Goal: Task Accomplishment & Management: Manage account settings

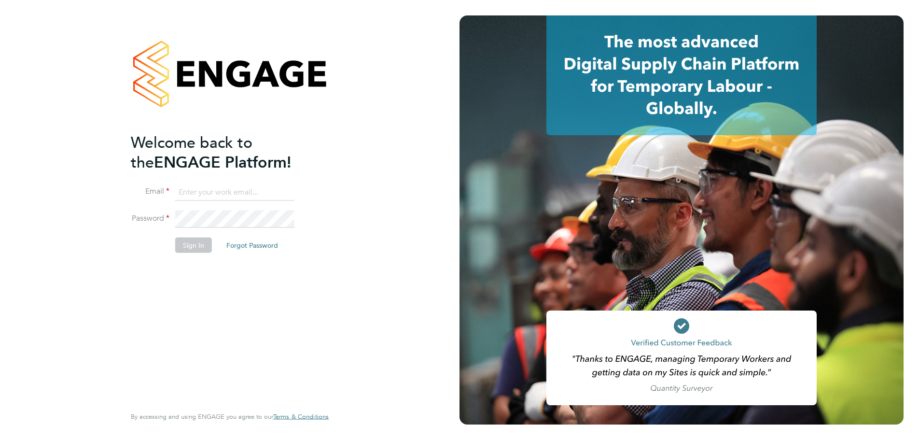
type input "[EMAIL_ADDRESS][DOMAIN_NAME]"
click at [191, 244] on button "Sign In" at bounding box center [193, 245] width 37 height 15
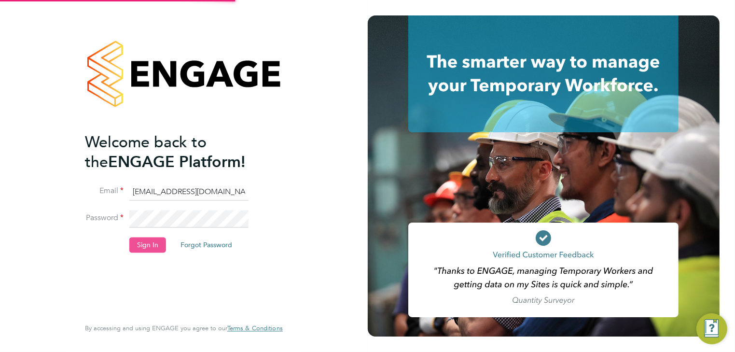
click at [148, 248] on button "Sign In" at bounding box center [147, 244] width 37 height 15
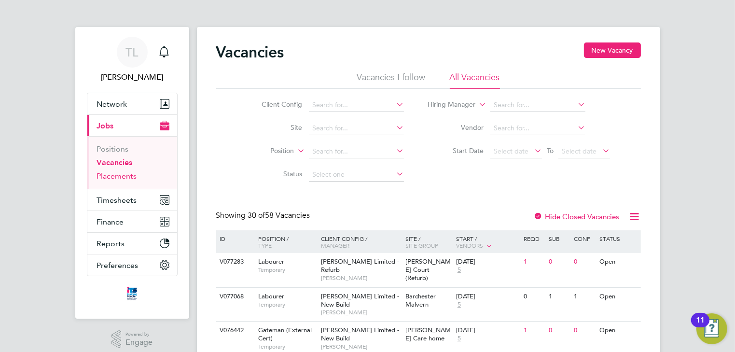
click at [122, 176] on link "Placements" at bounding box center [117, 175] width 40 height 9
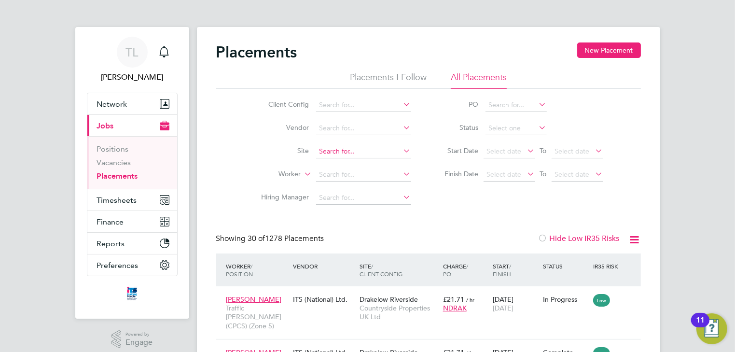
click at [336, 151] on input at bounding box center [363, 152] width 95 height 14
click at [340, 166] on b "Haldon" at bounding box center [331, 164] width 23 height 8
type input "Haldon Reach / Alphington"
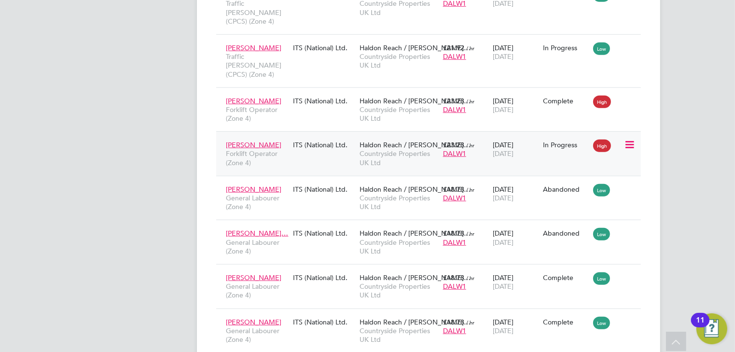
click at [322, 136] on div "ITS (National) Ltd." at bounding box center [324, 145] width 67 height 18
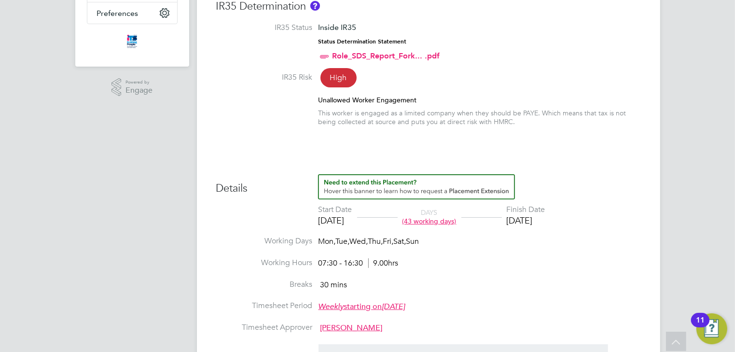
scroll to position [270, 0]
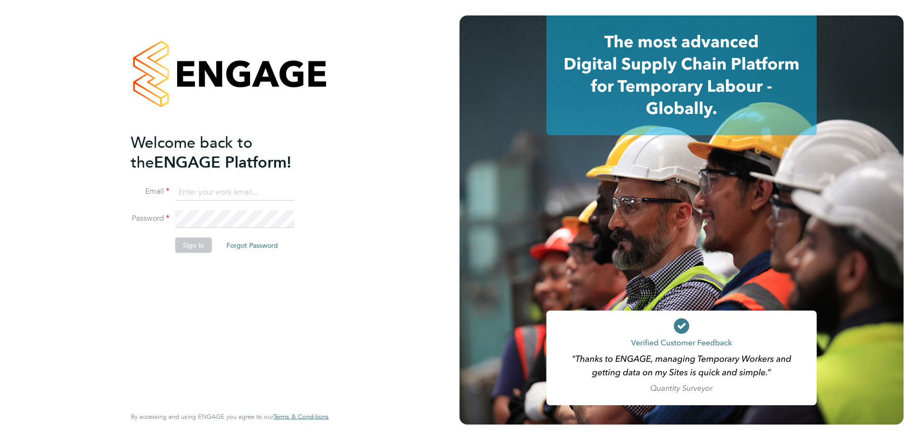
type input "[EMAIL_ADDRESS][DOMAIN_NAME]"
click at [187, 249] on button "Sign In" at bounding box center [193, 245] width 37 height 15
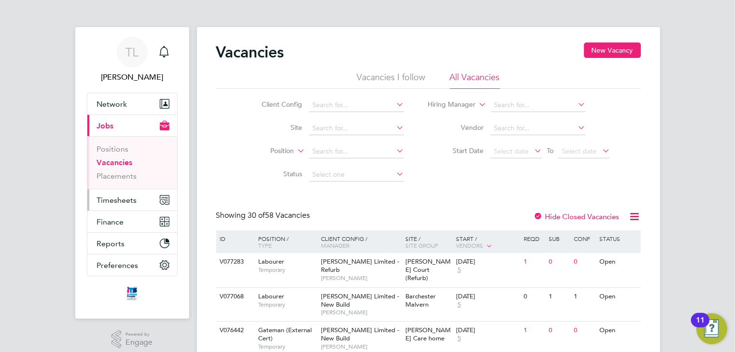
click at [119, 197] on span "Timesheets" at bounding box center [117, 200] width 40 height 9
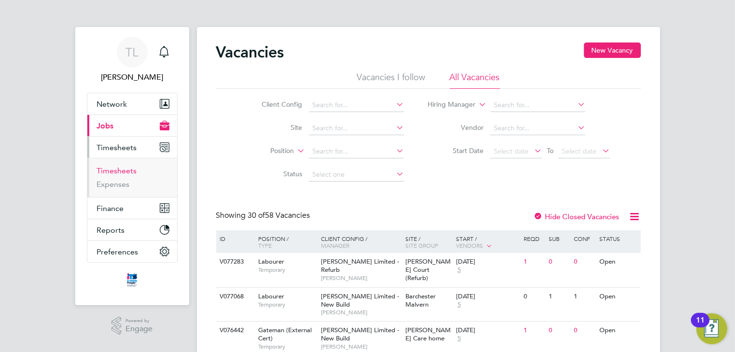
click at [124, 171] on link "Timesheets" at bounding box center [117, 170] width 40 height 9
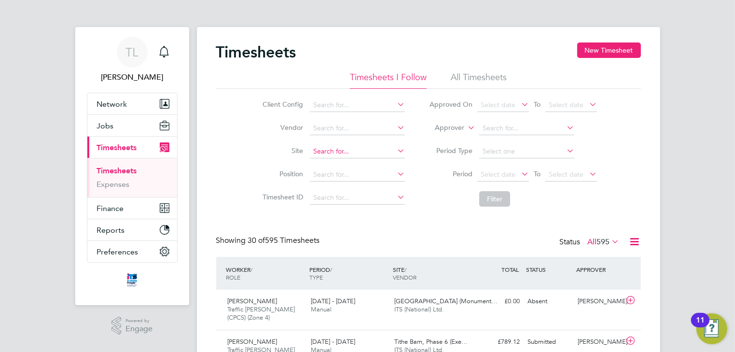
click at [331, 151] on input at bounding box center [357, 152] width 95 height 14
click at [336, 164] on b "Haldon" at bounding box center [325, 164] width 23 height 8
type input "Haldon Reach / Alphington"
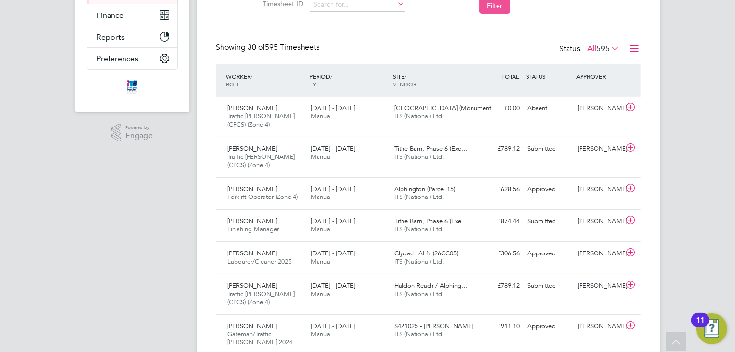
click at [488, 9] on button "Filter" at bounding box center [494, 5] width 31 height 15
